Goal: Find specific page/section: Find specific page/section

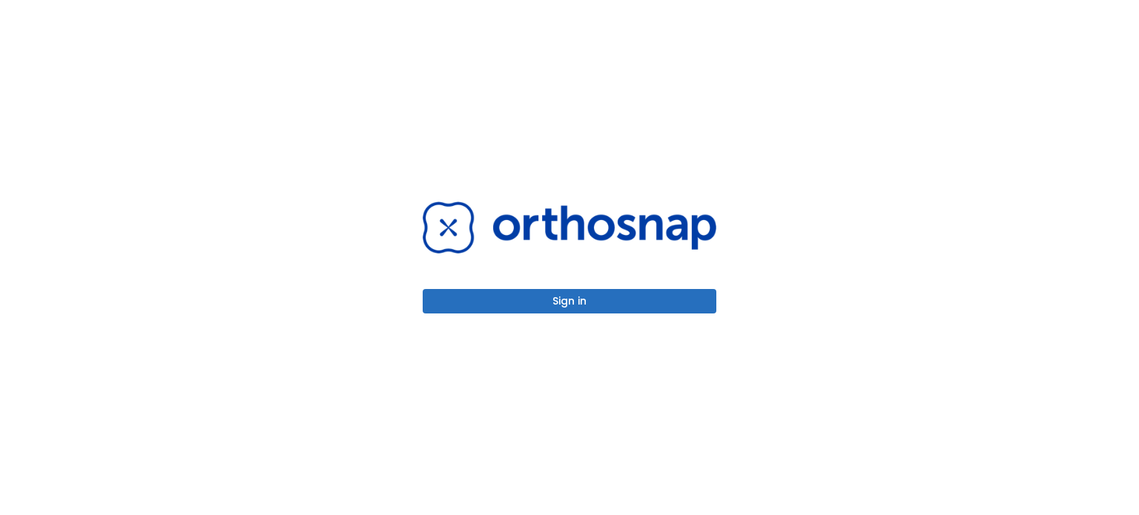
click at [573, 305] on button "Sign in" at bounding box center [570, 301] width 294 height 24
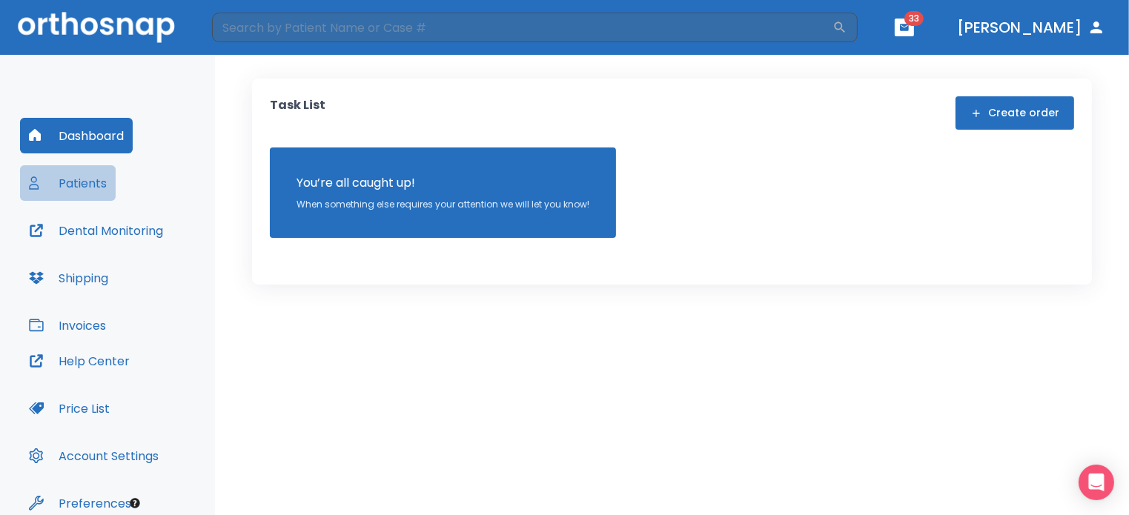
click at [82, 184] on button "Patients" at bounding box center [68, 183] width 96 height 36
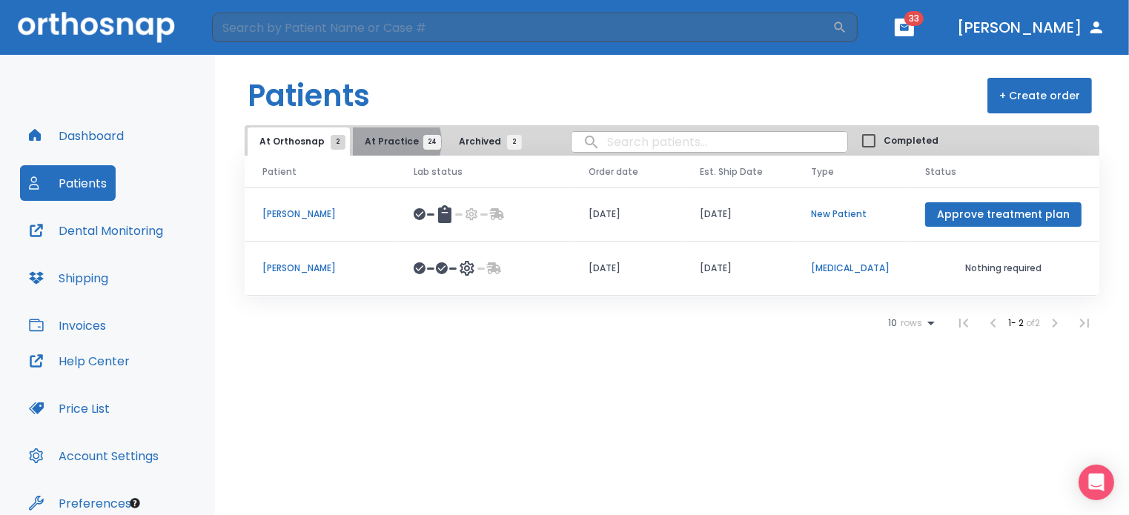
click at [389, 142] on span "At Practice 24" at bounding box center [398, 141] width 67 height 13
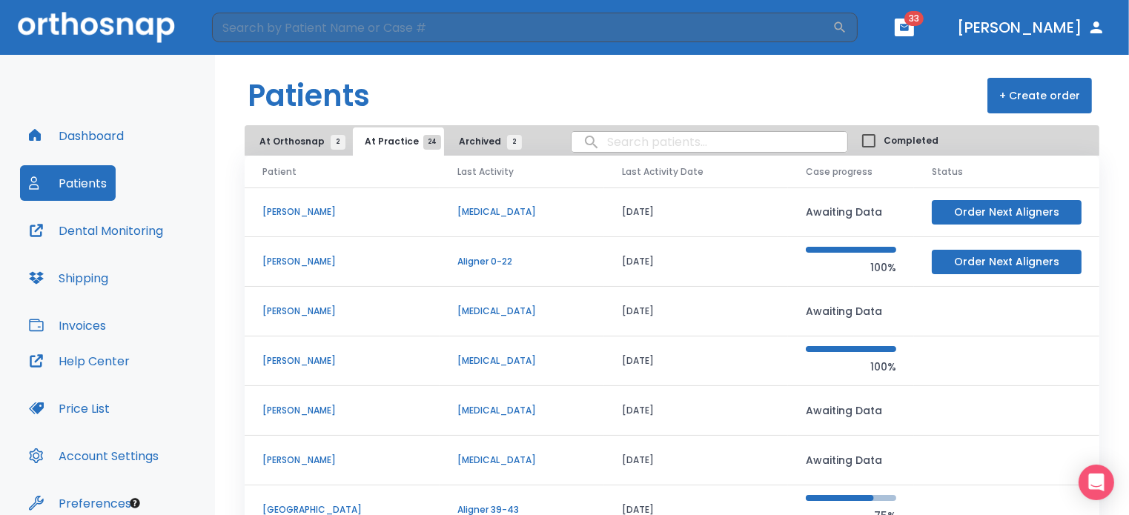
click at [626, 140] on input "search" at bounding box center [710, 141] width 276 height 29
type input "nayoun"
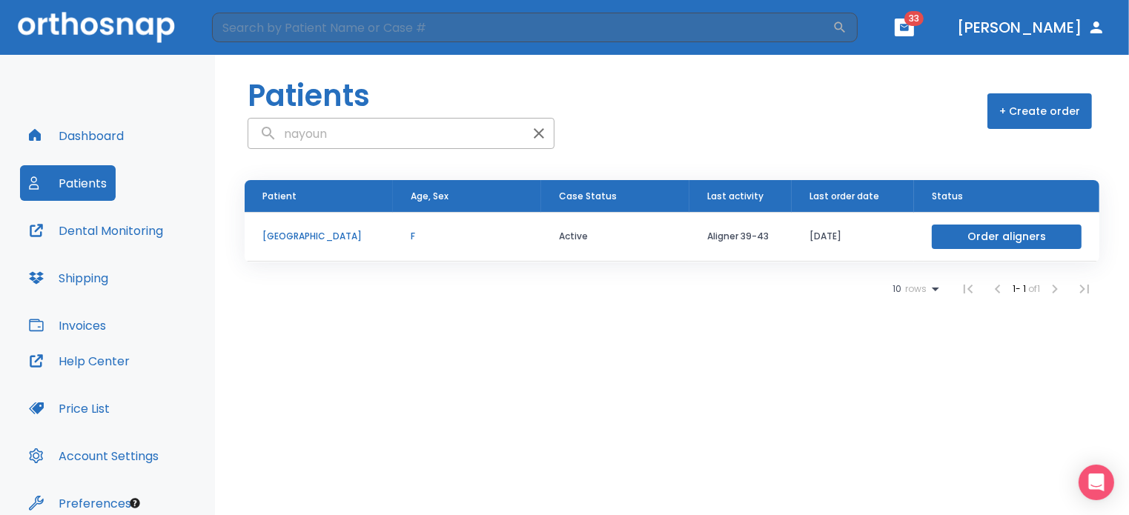
click at [305, 236] on p "[GEOGRAPHIC_DATA]" at bounding box center [318, 236] width 113 height 13
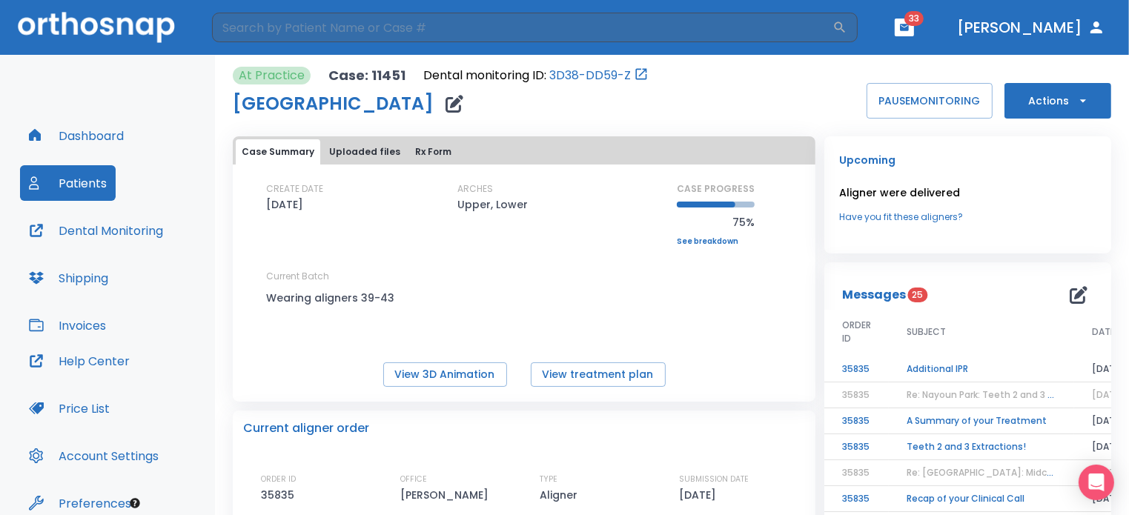
click at [937, 417] on td "A Summary of your Treatment" at bounding box center [981, 421] width 185 height 26
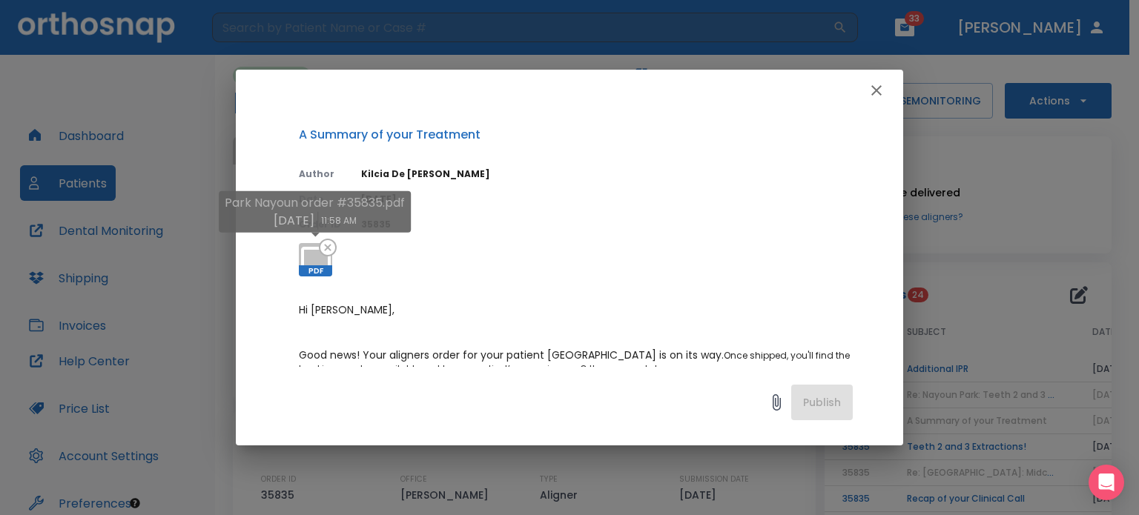
click at [317, 269] on span "PDF" at bounding box center [315, 270] width 33 height 11
